Goal: Communication & Community: Answer question/provide support

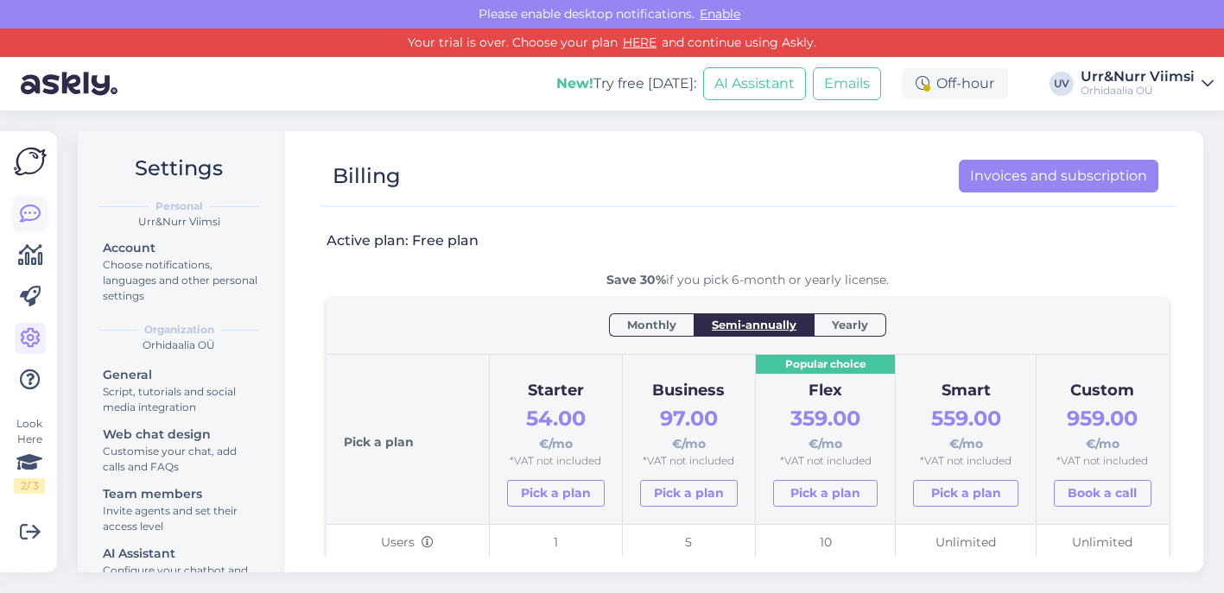
click at [29, 214] on icon at bounding box center [30, 214] width 21 height 21
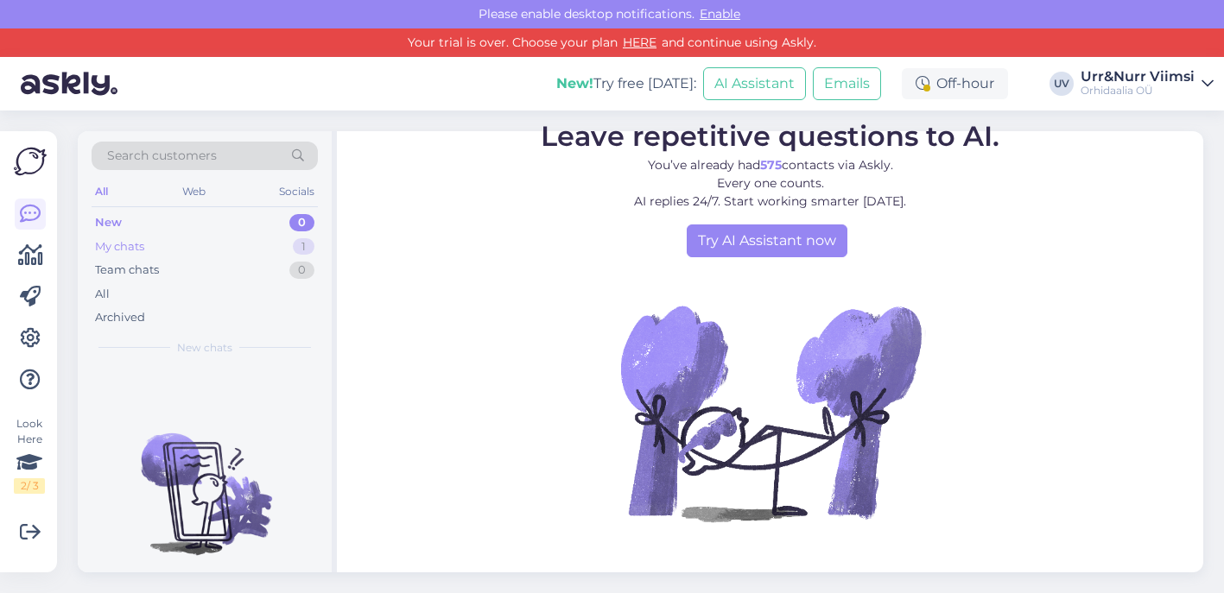
click at [287, 245] on div "My chats 1" at bounding box center [205, 247] width 226 height 24
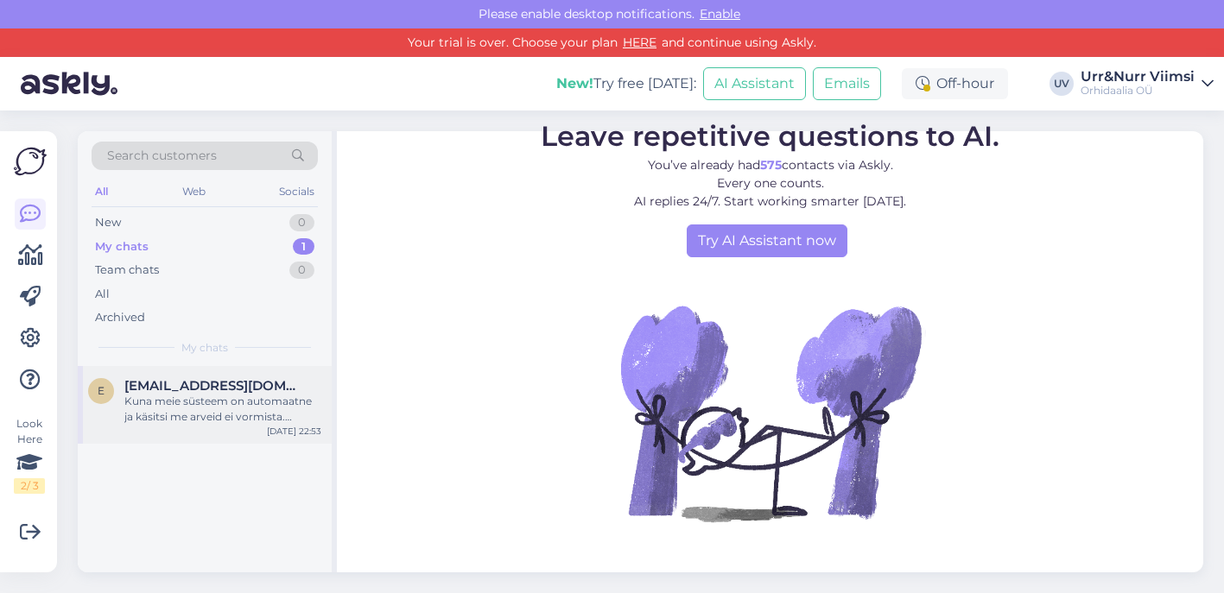
click at [278, 408] on div "Kuna meie süsteem on automaatne ja käsitsi me arveid ei vormista. Anname teile …" at bounding box center [222, 409] width 197 height 31
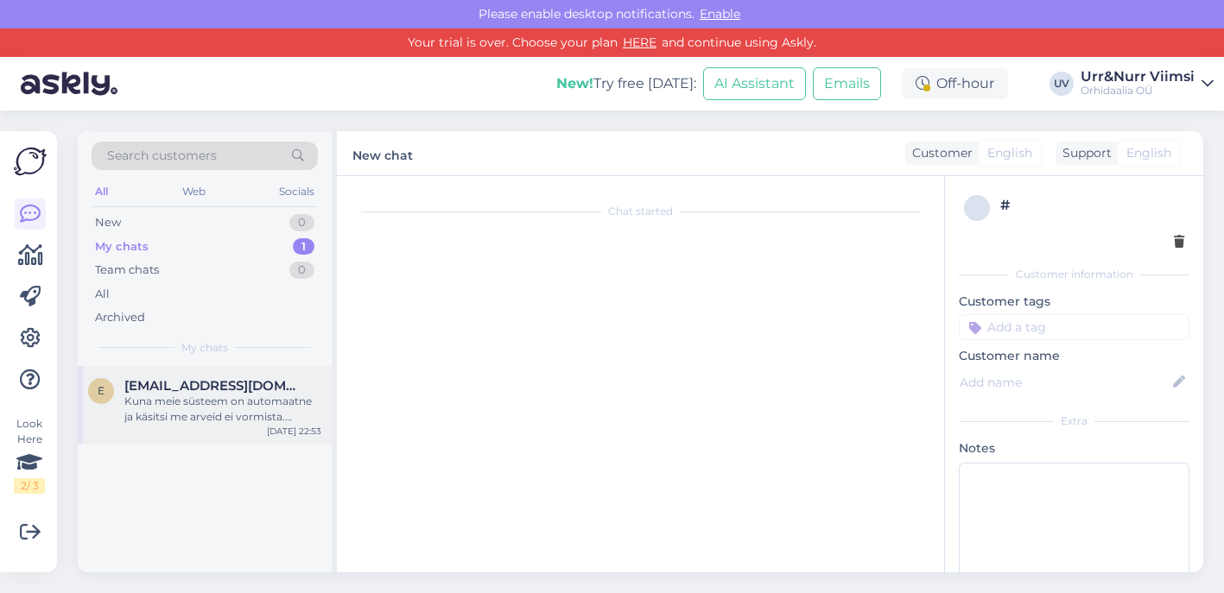
click at [253, 379] on span "[EMAIL_ADDRESS][DOMAIN_NAME]" at bounding box center [214, 386] width 180 height 16
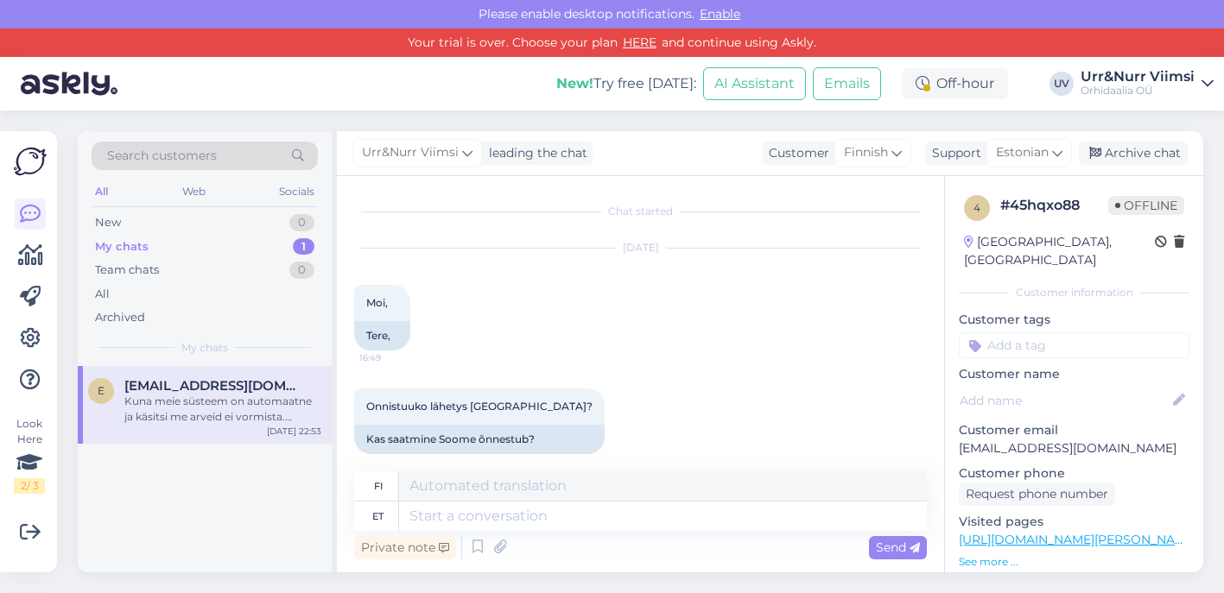
scroll to position [1587, 0]
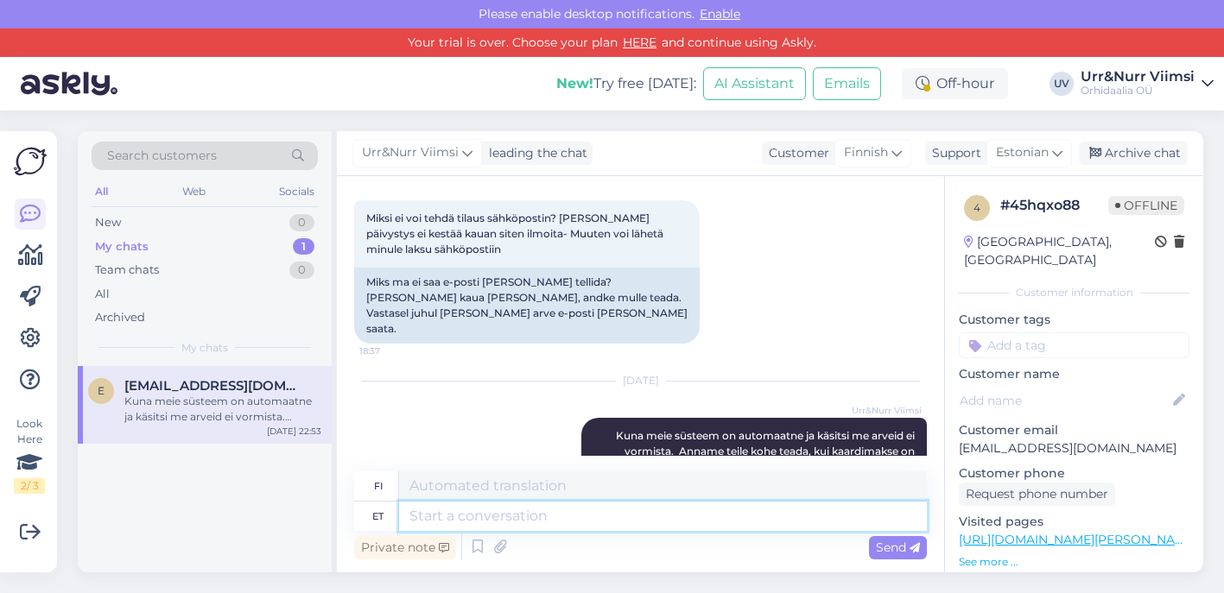
click at [509, 515] on textarea at bounding box center [663, 516] width 528 height 29
type textarea "Tere õh"
type textarea "Hei"
type textarea "Tere õhtust!"
type textarea "Hyvää iltaa!"
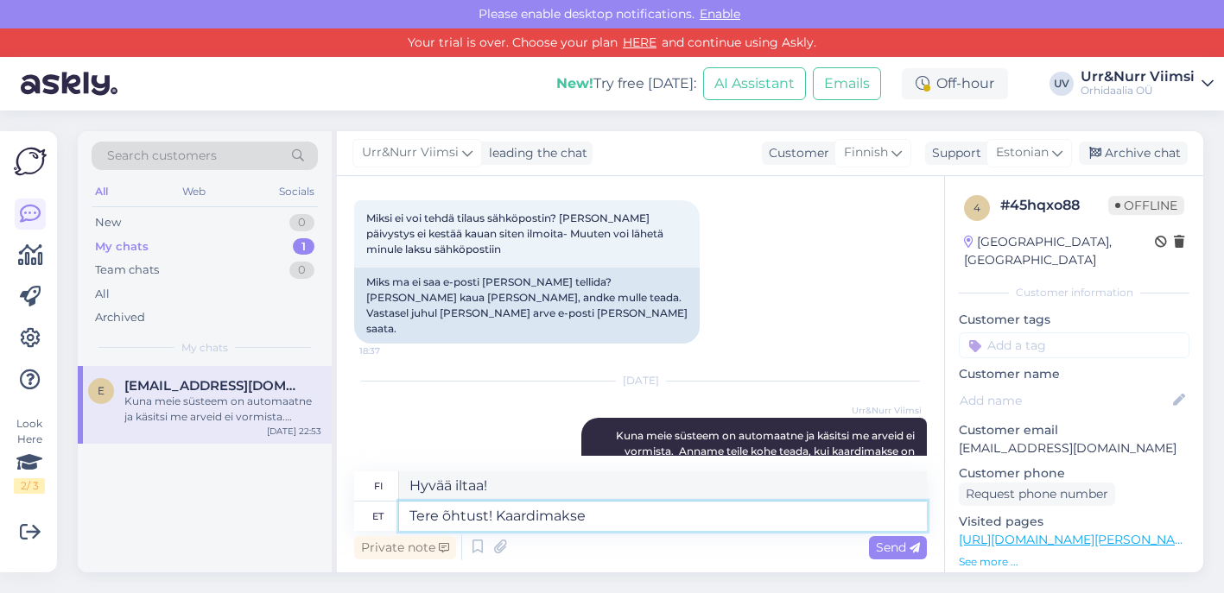
type textarea "Tere õhtust! Kaardimakse"
type textarea "Hyvää iltaa! Korttimaksu"
type textarea "Tere õhtust! Kaardimakse tasumise võimalus"
type textarea "Hyvää iltaa! Korttimaksumahdollisuus"
type textarea "Tere õhtust! Kaardimakse tasumise võimalus e-poes on"
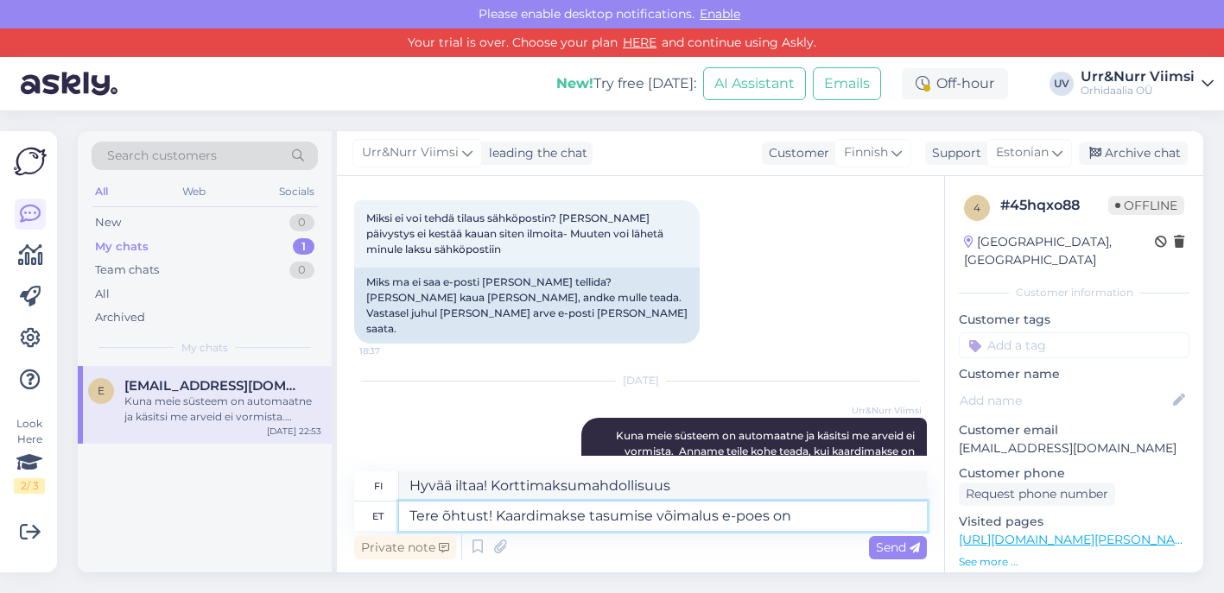
type textarea "Hyvää iltaa! Korttimaksumahdollisuus verkkokaupassa"
type textarea "Tere õhtust! Kaardimakse tasumise võimalus e-poes on taasta"
type textarea "Hyvää iltaa! Verkkokaupassamme voi maksaa kortilla."
type textarea "Tere õhtust! Kaardimakse tasumise võimalus e-poes on taastatud ja"
type textarea "Hyvää iltaa! Korttimaksumahdollisuus verkkokaupassa on palautettu."
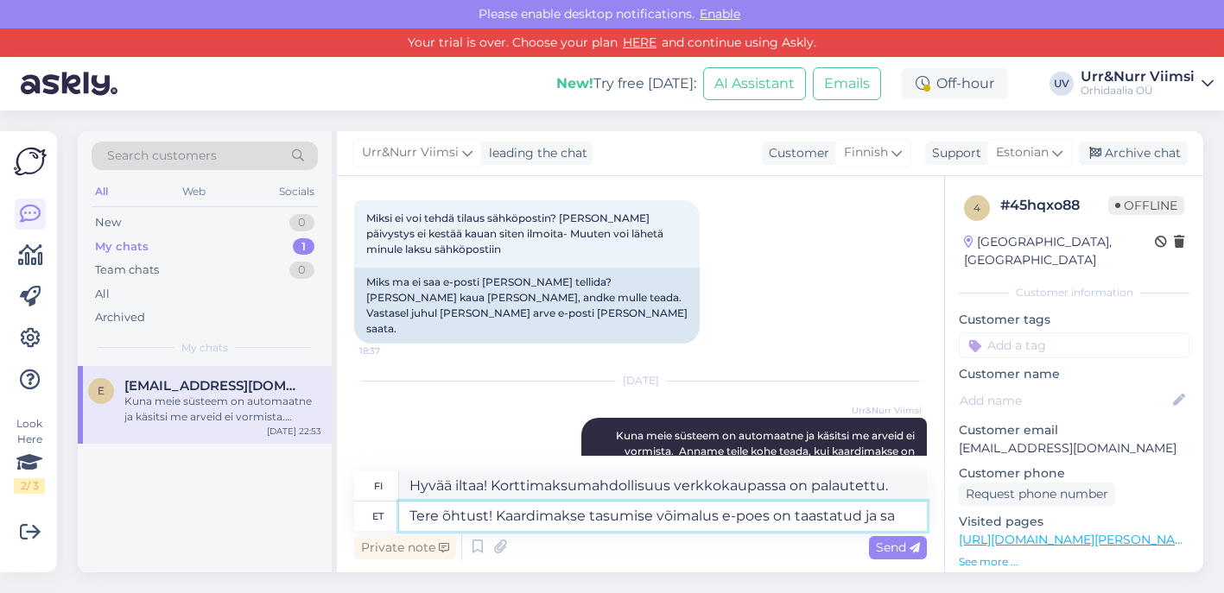
type textarea "Tere õhtust! Kaardimakse tasumise võimalus e-poes on taastatud ja saa"
type textarea "Hyvää iltaa! Verkkokaupan korttimaksumahdollisuus on palautettu ja"
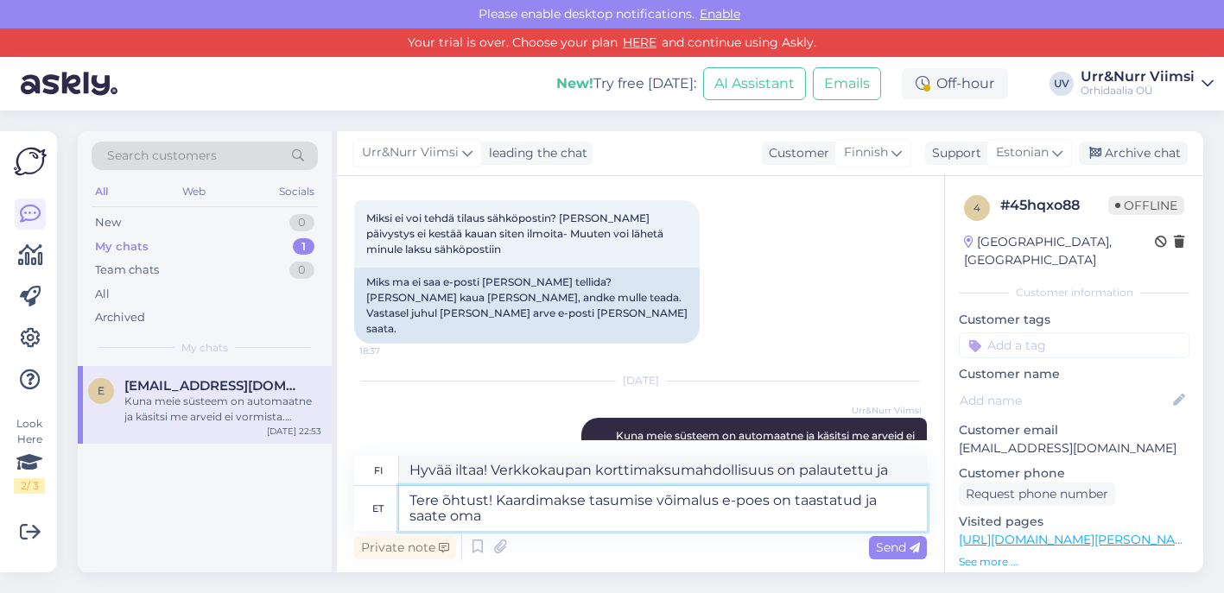
type textarea "Tere õhtust! Kaardimakse tasumise võimalus e-poes on taastatud ja saate oma"
type textarea "Hyvää iltaa! Verkkokaupan korttimaksumahdollisuus on palautettu [PERSON_NAME]"
type textarea "Tere õhtust! Kaardimakse tasumise võimalus e-poes on taastatud ja saate oma tel"
type textarea "Hyvää iltaa! Verkkokaupan korttimaksumahdollisuus on palautettu [PERSON_NAME] v…"
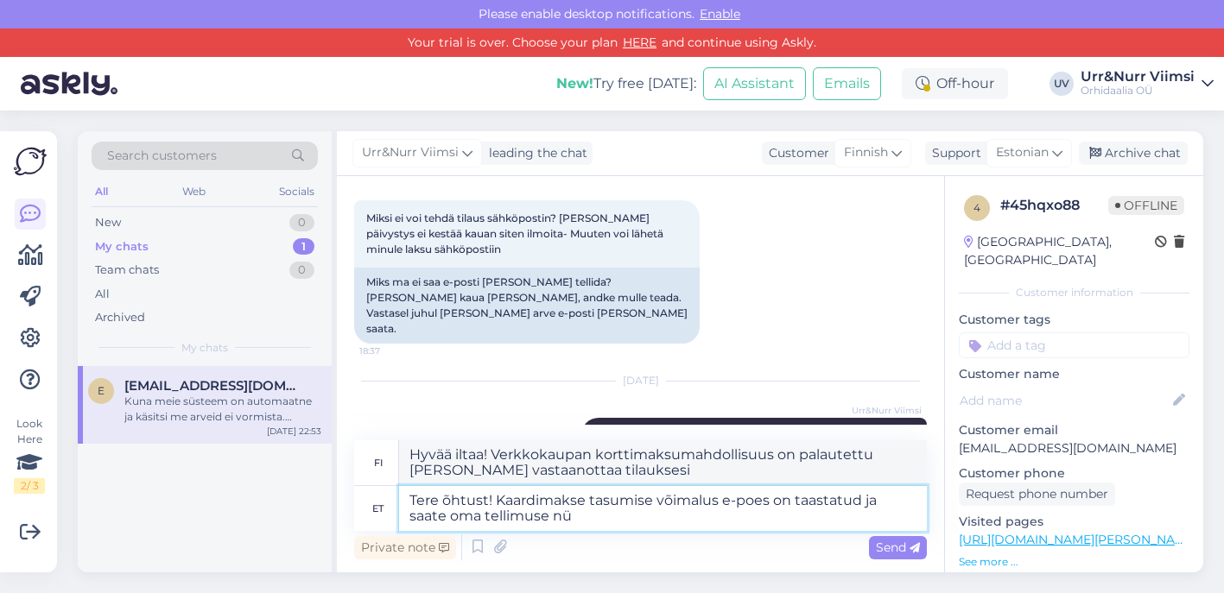
type textarea "Tere õhtust! Kaardimakse tasumise võimalus e-poes on taastatud ja saate oma tel…"
type textarea "Hyvää iltaa! Verkkokaupan korttimaksumahdollisuus on palautettu [PERSON_NAME] v…"
type textarea "Tere õhtust! Kaardimakse tasumise võimalus e-poes on taastatud ja saate oma tel…"
type textarea "Hyvää iltaa! Verkkokaupan korttimaksumahdollisuus on palautettu [PERSON_NAME] n…"
type textarea "Tere õhtust! Kaardimakse tasumise võimalus e-poes on taastatud ja saate oma tel…"
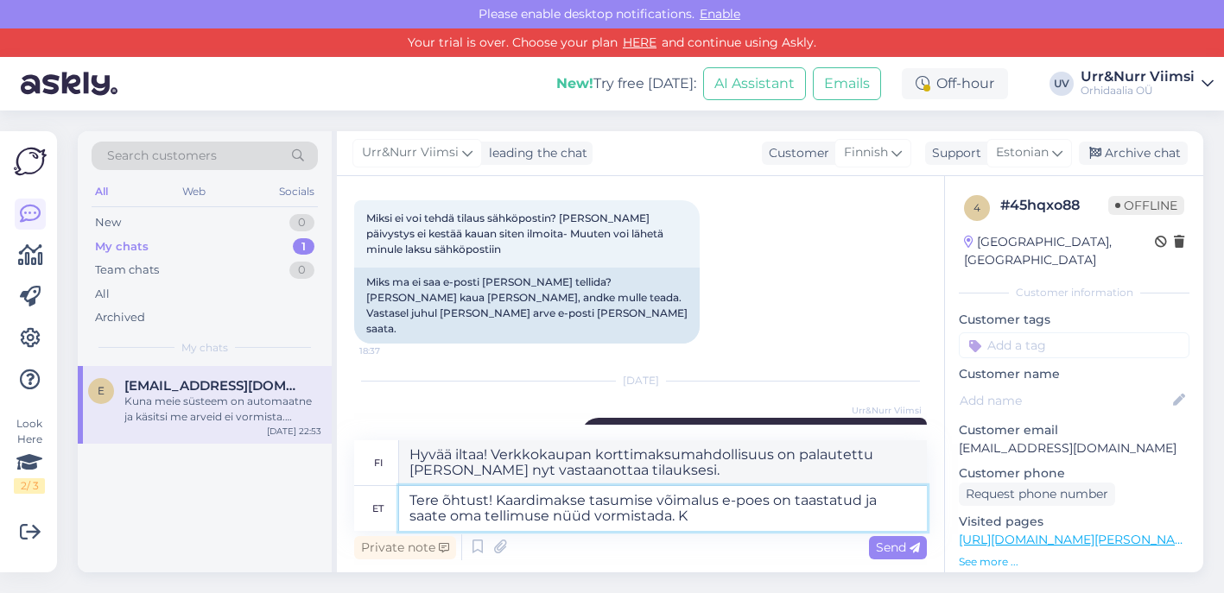
type textarea "Hyvää iltaa! Verkkokaupan korttimaksumahdollisuus on palautettu [PERSON_NAME] n…"
type textarea "Tere õhtust! Kaardimakse tasumise võimalus e-poes on taastatud ja saate oma tel…"
type textarea "Hyvää iltaa! Verkkokaupan korttimaksumahdollisuus on palautettu [PERSON_NAME] n…"
type textarea "Tere õhtust! Kaardimakse tasumise võimalus e-poes on taastatud ja saate oma tel…"
type textarea "Hyvää iltaa! Verkkokaupan korttimaksumahdollisuus on palautettu [PERSON_NAME] n…"
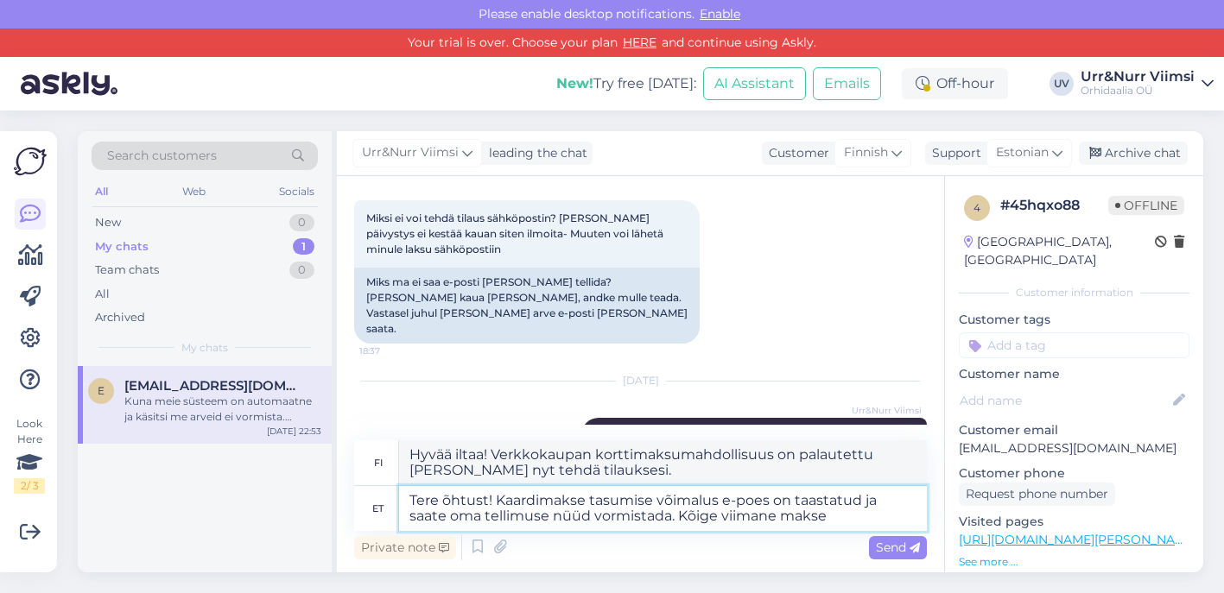
type textarea "Tere õhtust! Kaardimakse tasumise võimalus e-poes on taastatud ja saate oma tel…"
type textarea "Hyvää iltaa! Verkkokaupan korttimaksumahdollisuus on palautettu [PERSON_NAME] n…"
type textarea "Tere õhtust! Kaardimakse tasumise võimalus e-poes on taastatud ja saate oma tel…"
type textarea "Hyvää iltaa! Verkkokaupan korttimaksumahdollisuus on palautettu [PERSON_NAME] n…"
type textarea "Tere õhtust! Kaardimakse tasumise võimalus e-poes on taastatud ja saate oma tel…"
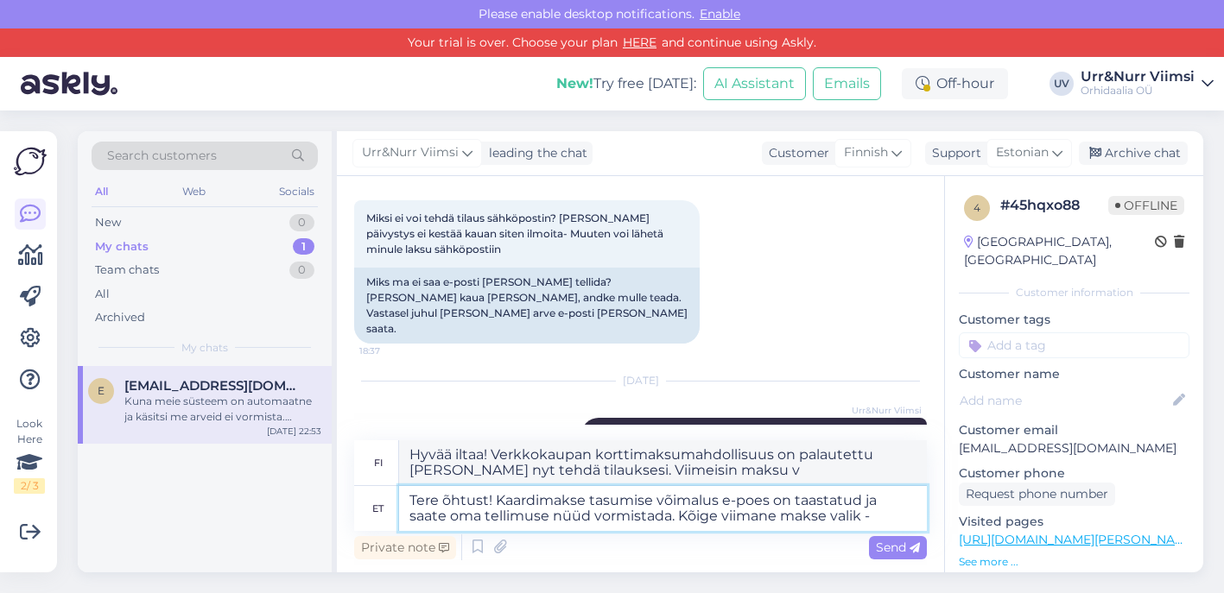
type textarea "Hyvää iltaa! Verkkokaupan korttimaksumahdollisuus on palautettu [PERSON_NAME] n…"
paste textarea "[PERSON_NAME] (Visa/Mastercard) [PERSON_NAME] (Visa/Mastercard)"
type textarea "Tere õhtust! Kaardimakse tasumise võimalus e-poes on taastatud ja saate oma tel…"
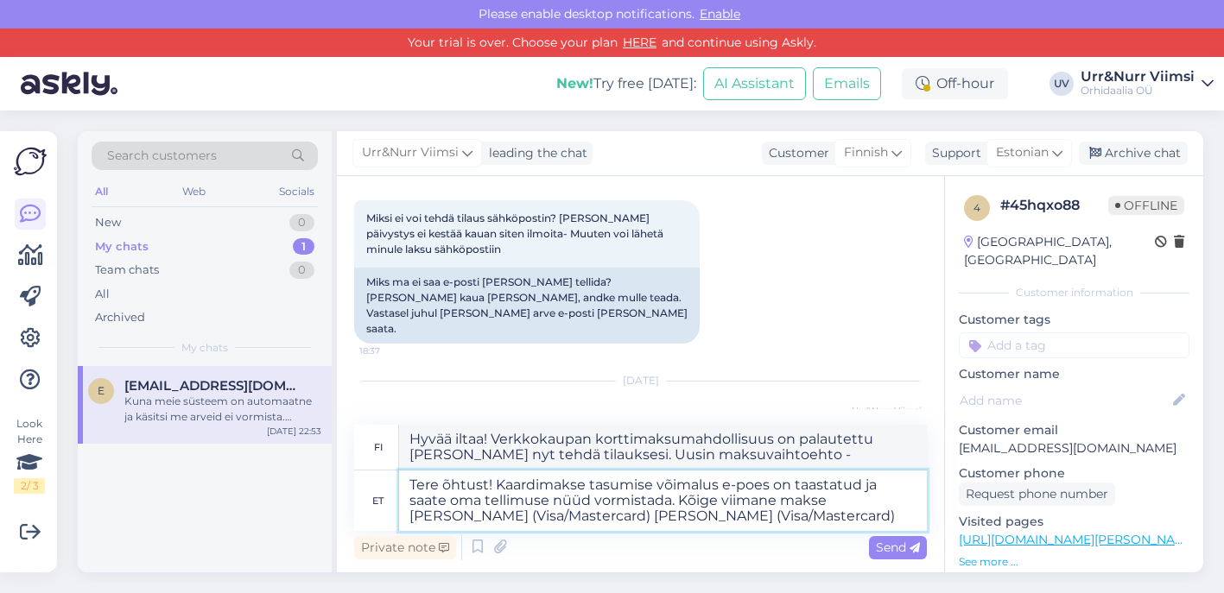
type textarea "Hyvää iltaa! Verkkokaupan korttimaksumahdollisuus on palautettu [PERSON_NAME] n…"
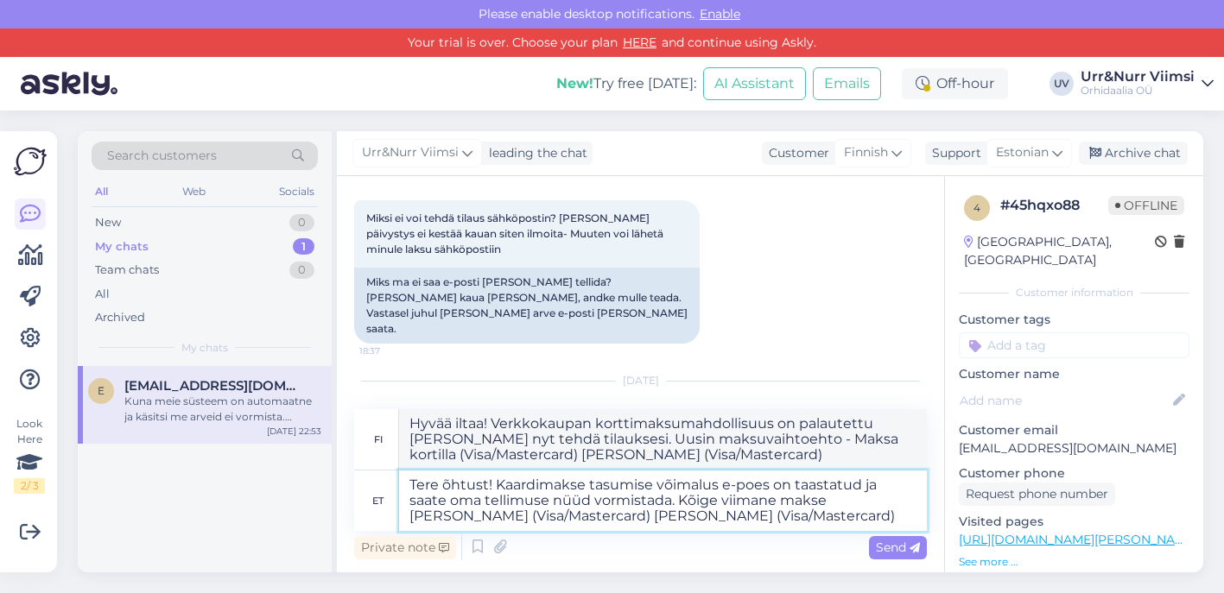
drag, startPoint x: 599, startPoint y: 517, endPoint x: 832, endPoint y: 512, distance: 233.2
click at [832, 522] on textarea "Tere õhtust! Kaardimakse tasumise võimalus e-poes on taastatud ja saate oma tel…" at bounding box center [663, 501] width 528 height 60
type textarea "Tere õhtust! Kaardimakse tasumise võimalus e-poes on taastatud ja saate oma tel…"
type textarea "Hyvää iltaa! Verkkokaupan korttimaksumahdollisuus on palautettu [PERSON_NAME] n…"
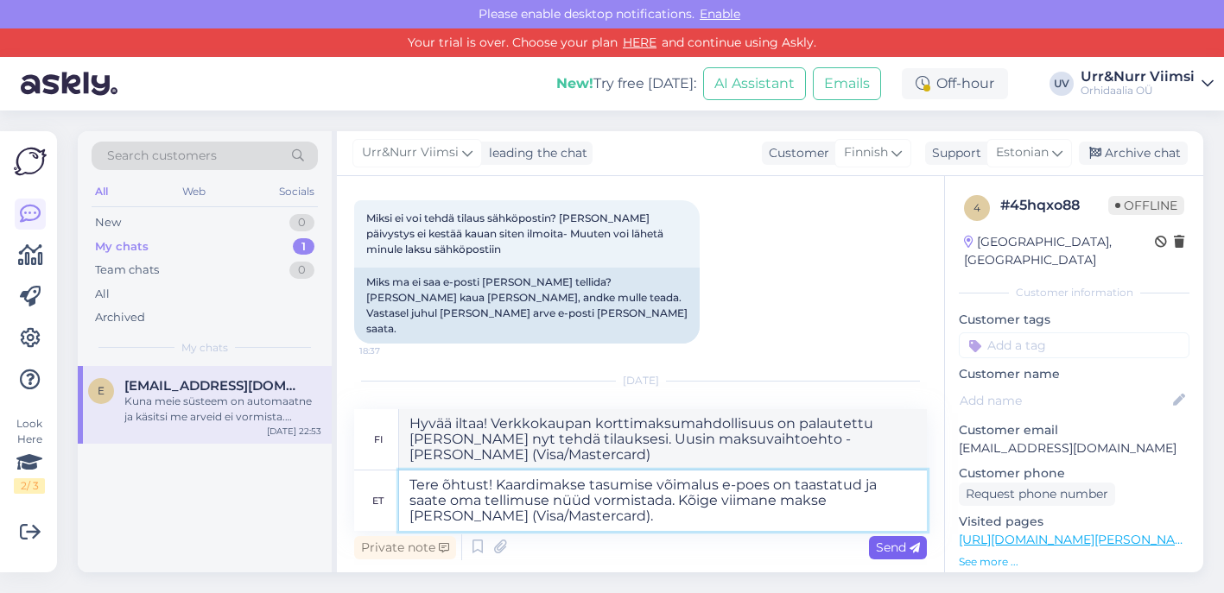
type textarea "Tere õhtust! Kaardimakse tasumise võimalus e-poes on taastatud ja saate oma tel…"
click at [889, 552] on span "Send" at bounding box center [898, 548] width 44 height 16
type textarea "Hyvää iltaa! Verkkokaupan korttimaksumahdollisuus on palautettu [PERSON_NAME] n…"
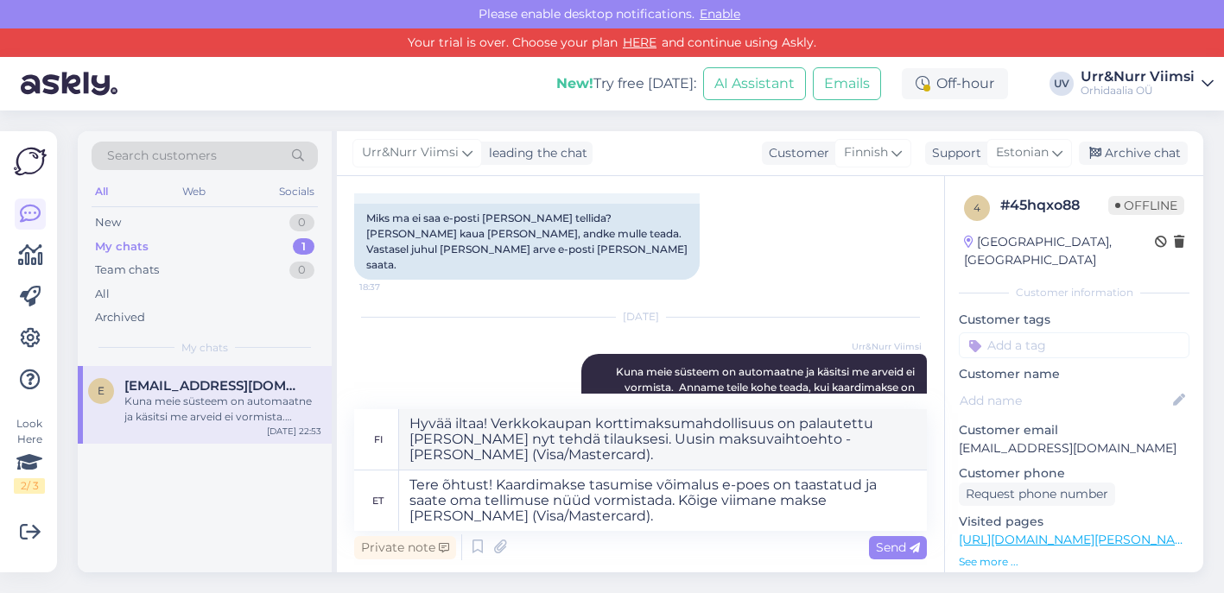
scroll to position [1650, 0]
click at [886, 548] on span "Send" at bounding box center [898, 548] width 44 height 16
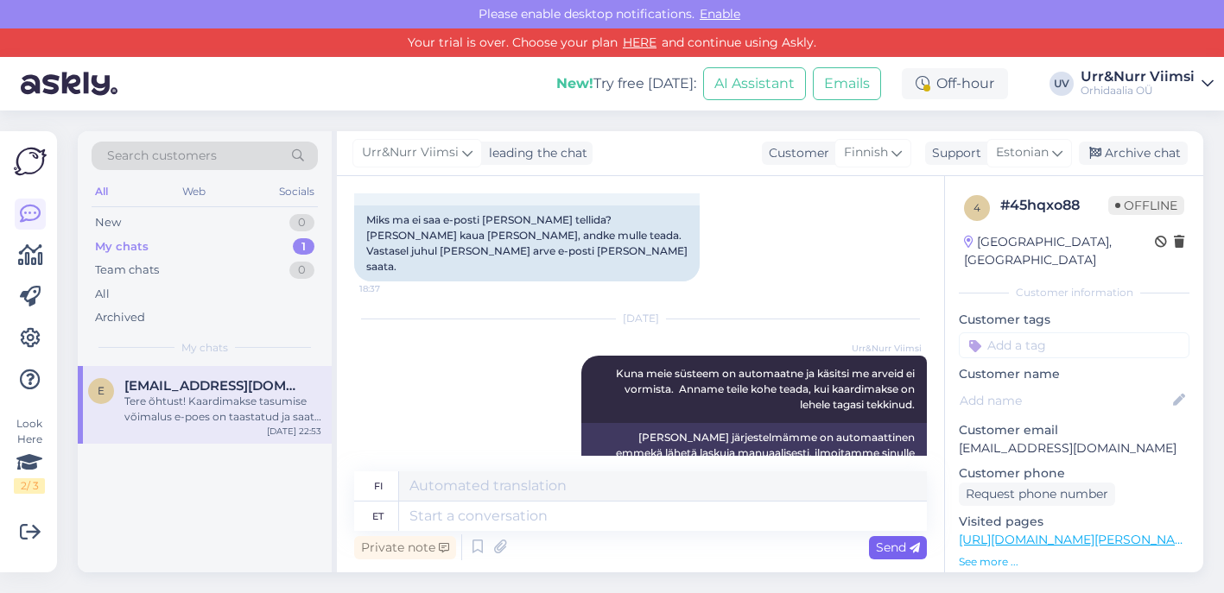
scroll to position [1790, 0]
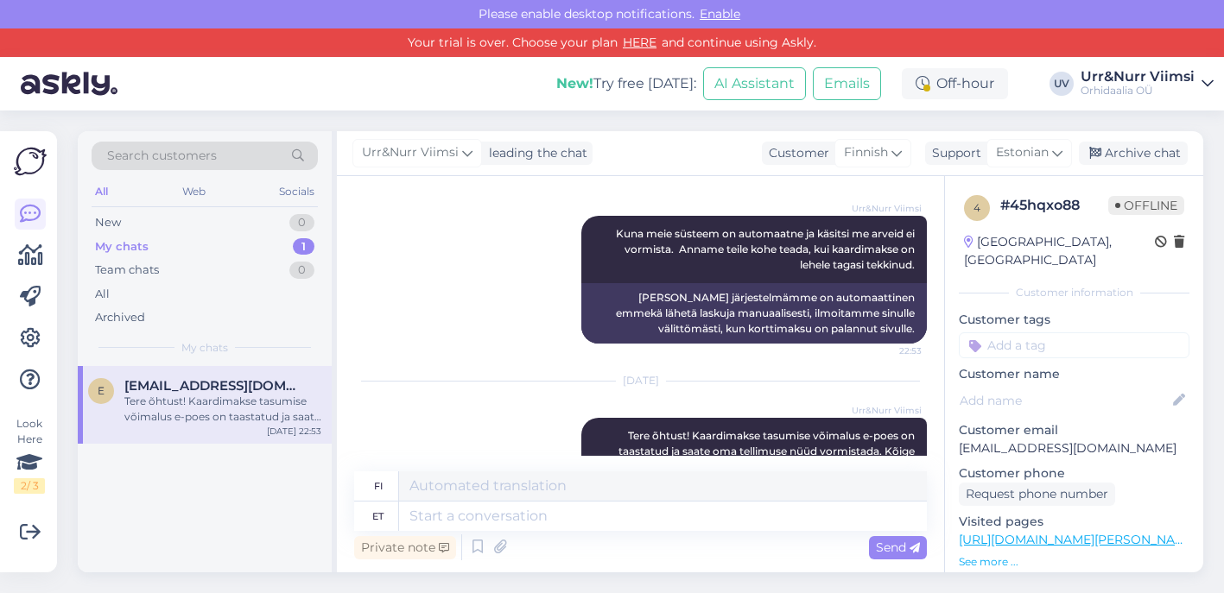
click at [226, 435] on div "e [EMAIL_ADDRESS][DOMAIN_NAME] Tere õhtust! Kaardimakse tasumise võimalus e-poe…" at bounding box center [205, 405] width 254 height 78
click at [611, 523] on textarea at bounding box center [663, 516] width 528 height 29
